Goal: Task Accomplishment & Management: Manage account settings

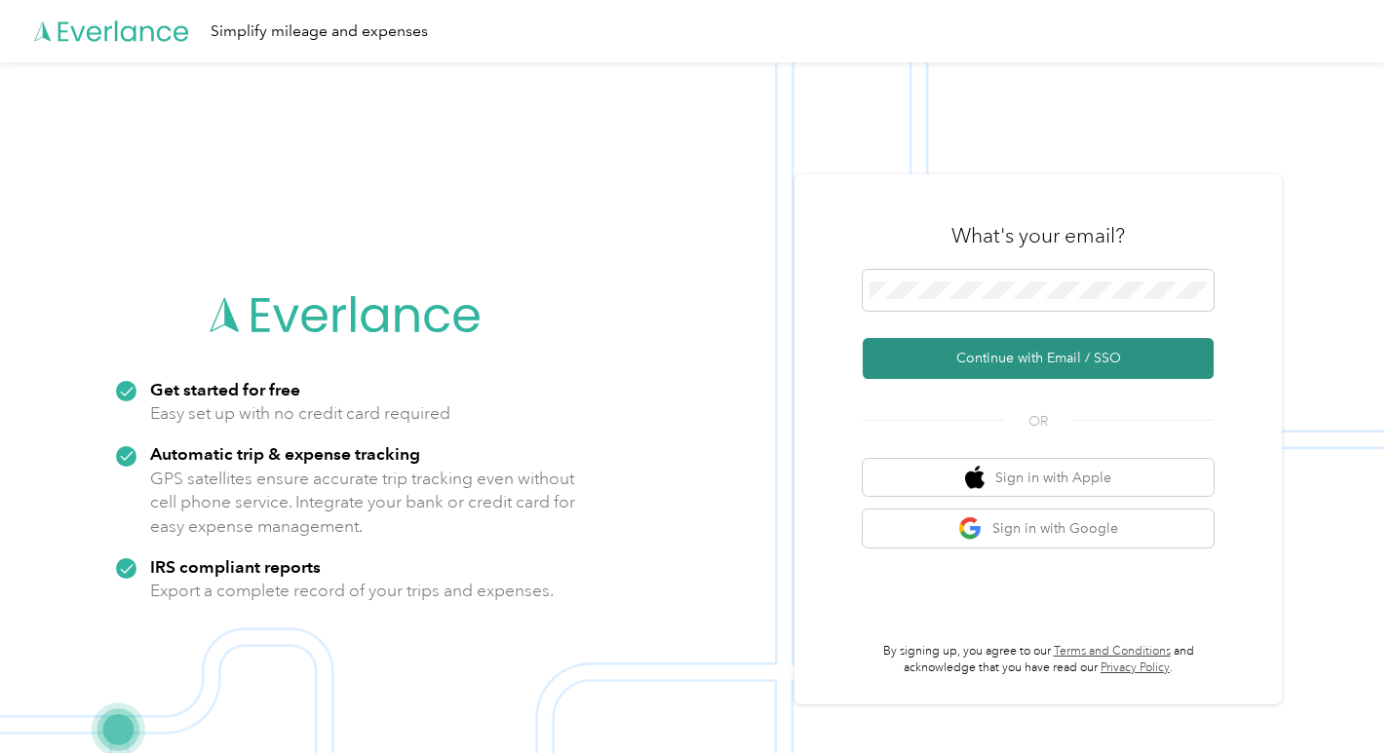
click at [1011, 362] on button "Continue with Email / SSO" at bounding box center [1038, 358] width 351 height 41
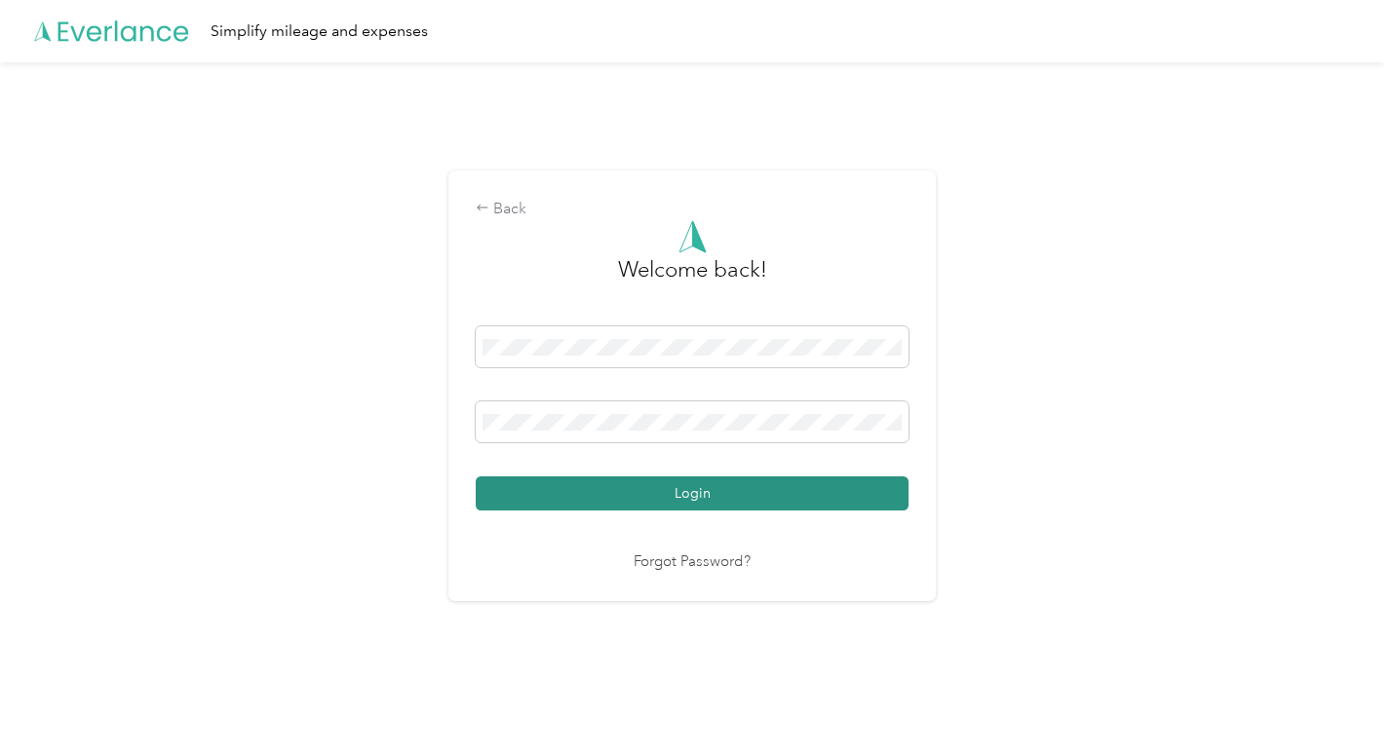
click at [717, 490] on button "Login" at bounding box center [692, 494] width 433 height 34
